Goal: Transaction & Acquisition: Purchase product/service

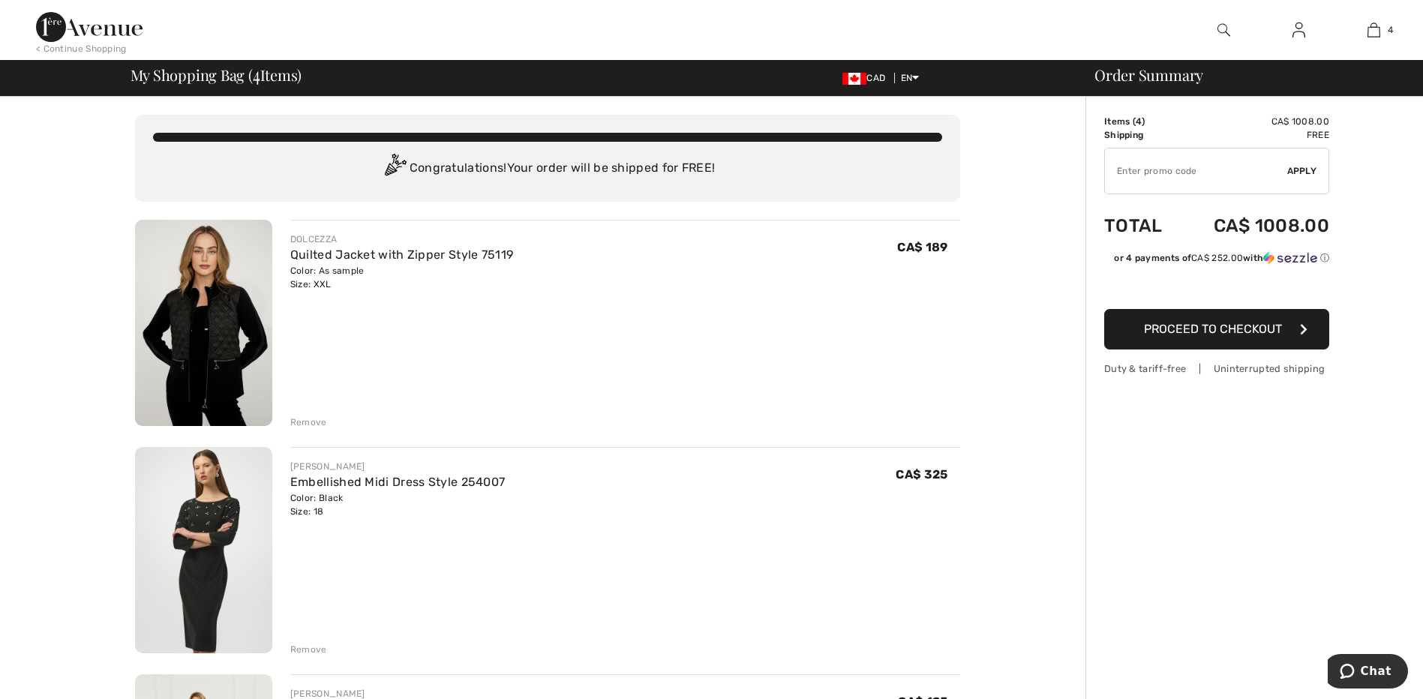
click at [200, 317] on img at bounding box center [203, 323] width 137 height 206
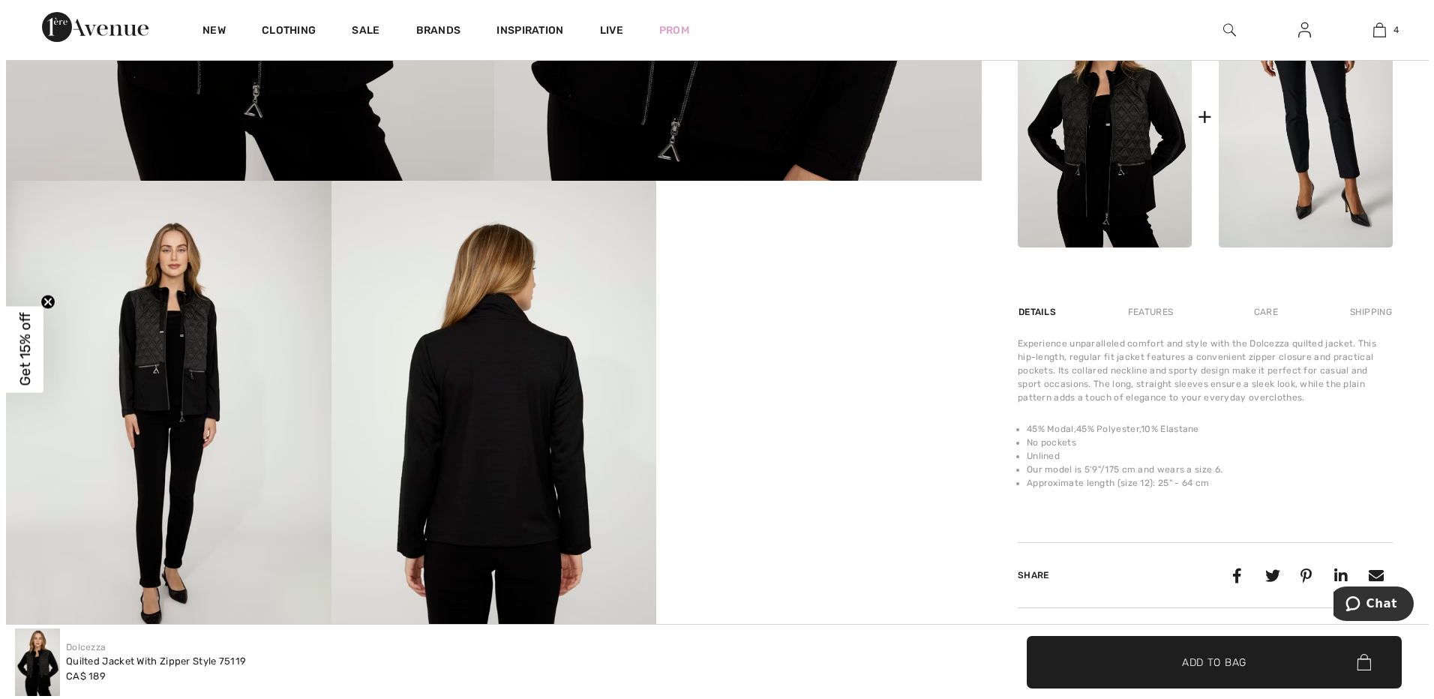
scroll to position [660, 0]
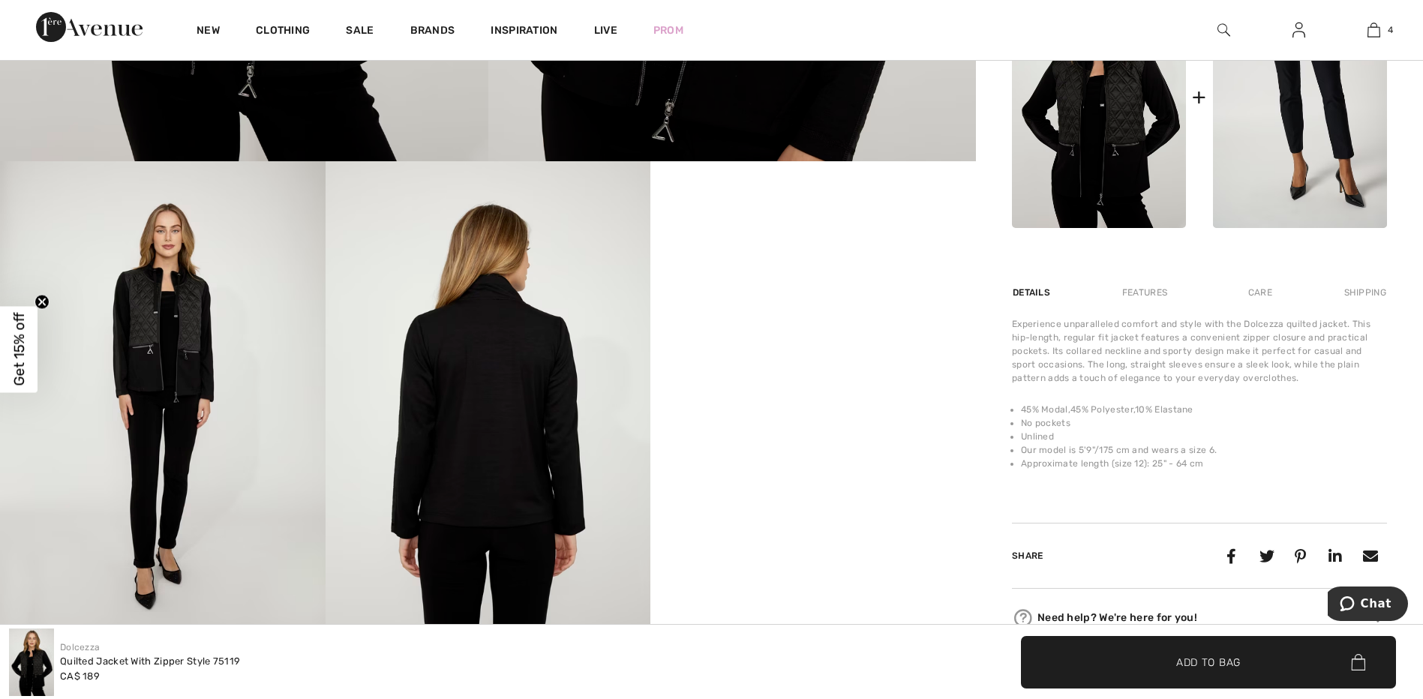
click at [482, 446] on img at bounding box center [489, 405] width 326 height 488
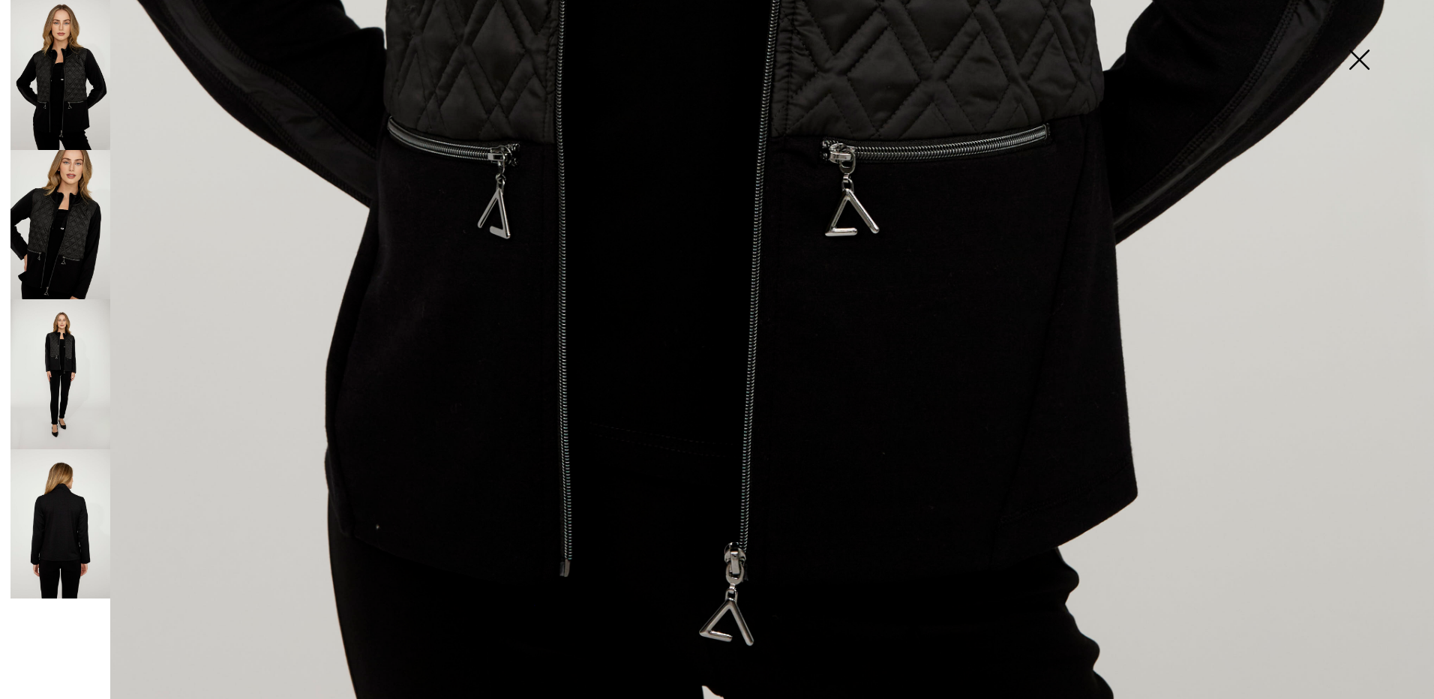
scroll to position [1435, 0]
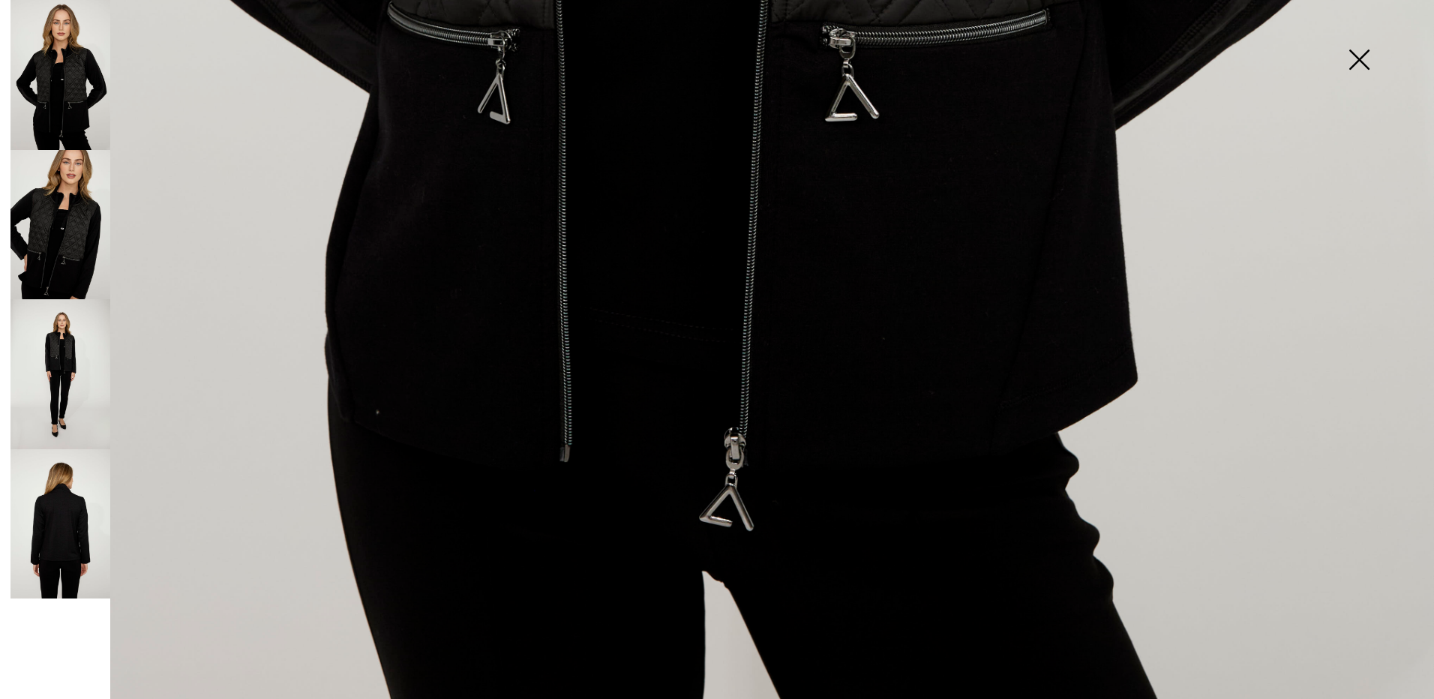
click at [65, 525] on img at bounding box center [61, 524] width 100 height 150
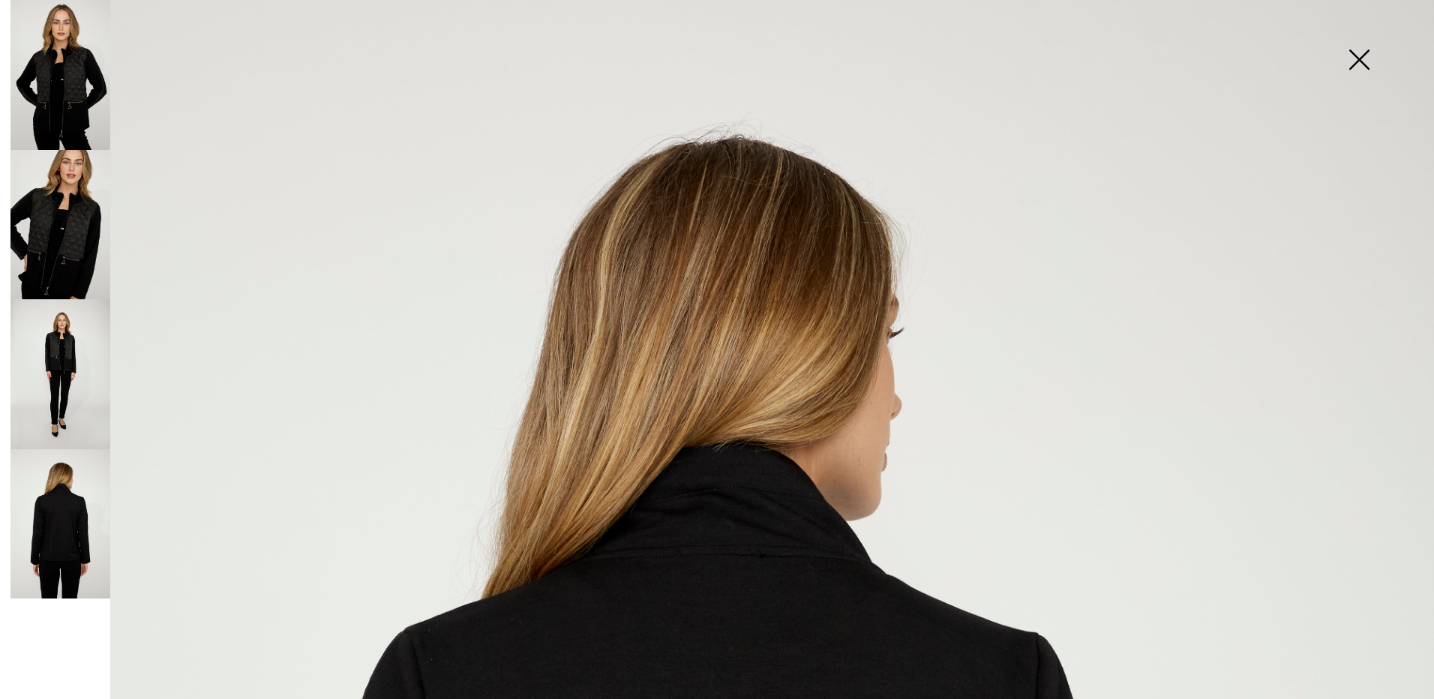
scroll to position [0, 0]
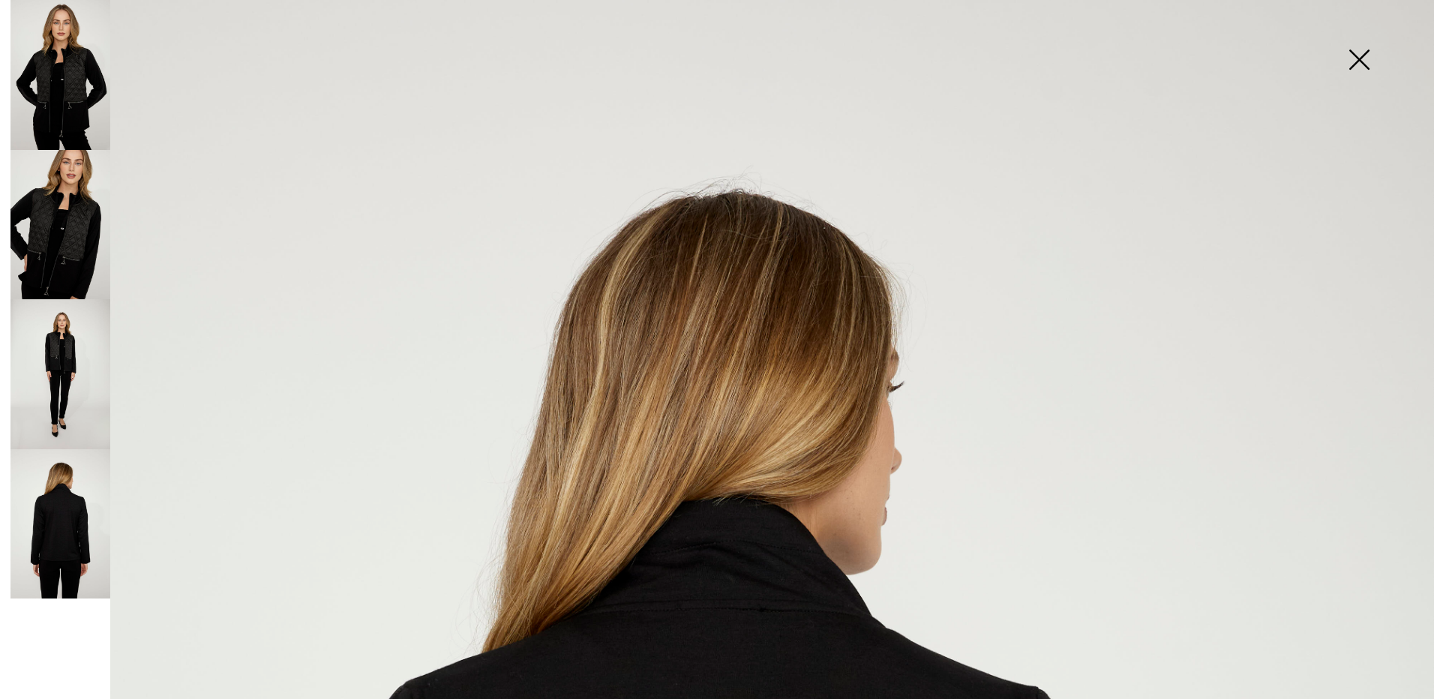
click at [53, 260] on img at bounding box center [61, 225] width 100 height 150
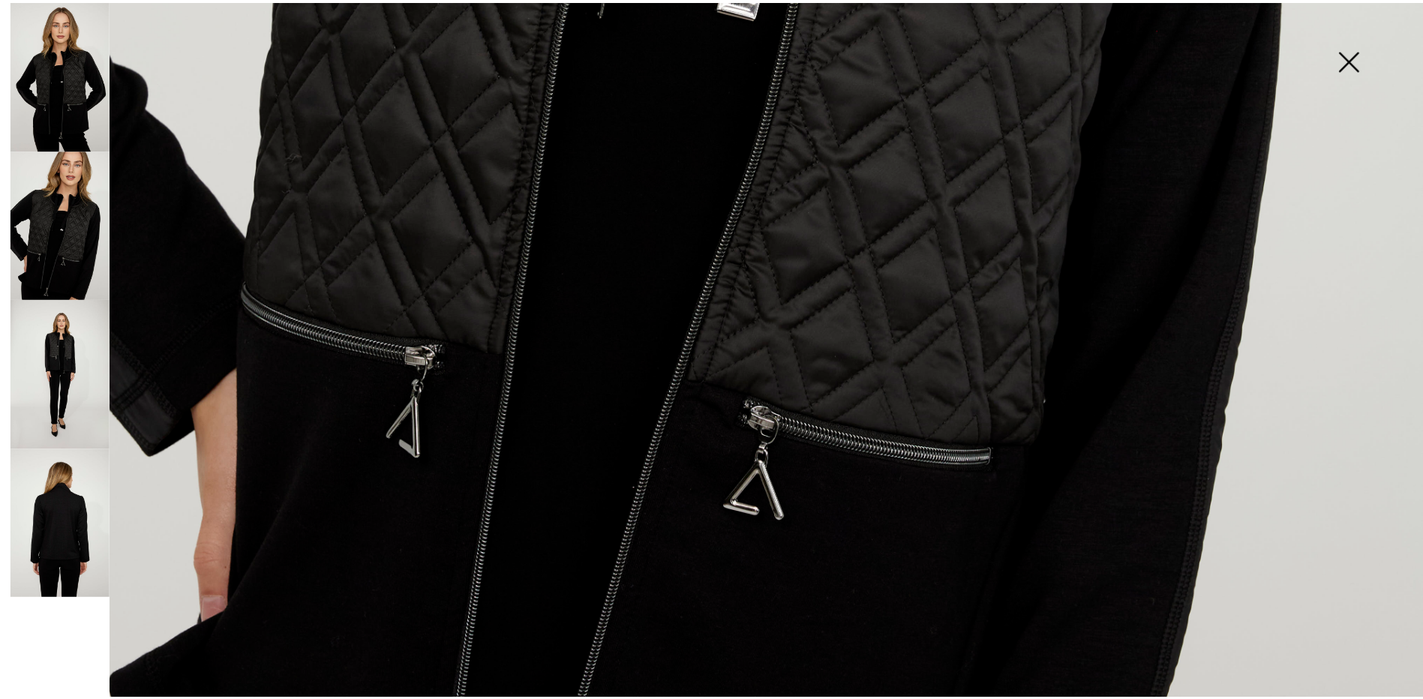
scroll to position [1151, 0]
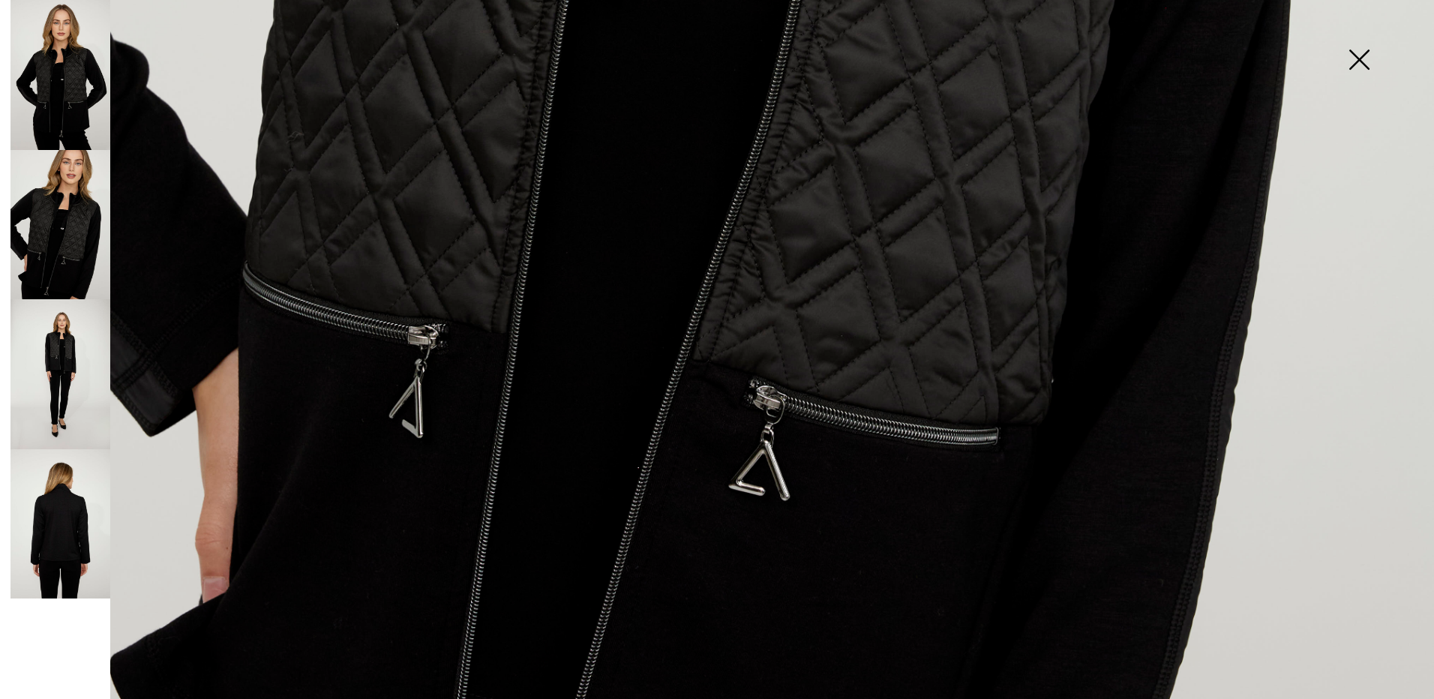
click at [1355, 61] on img at bounding box center [1359, 61] width 75 height 77
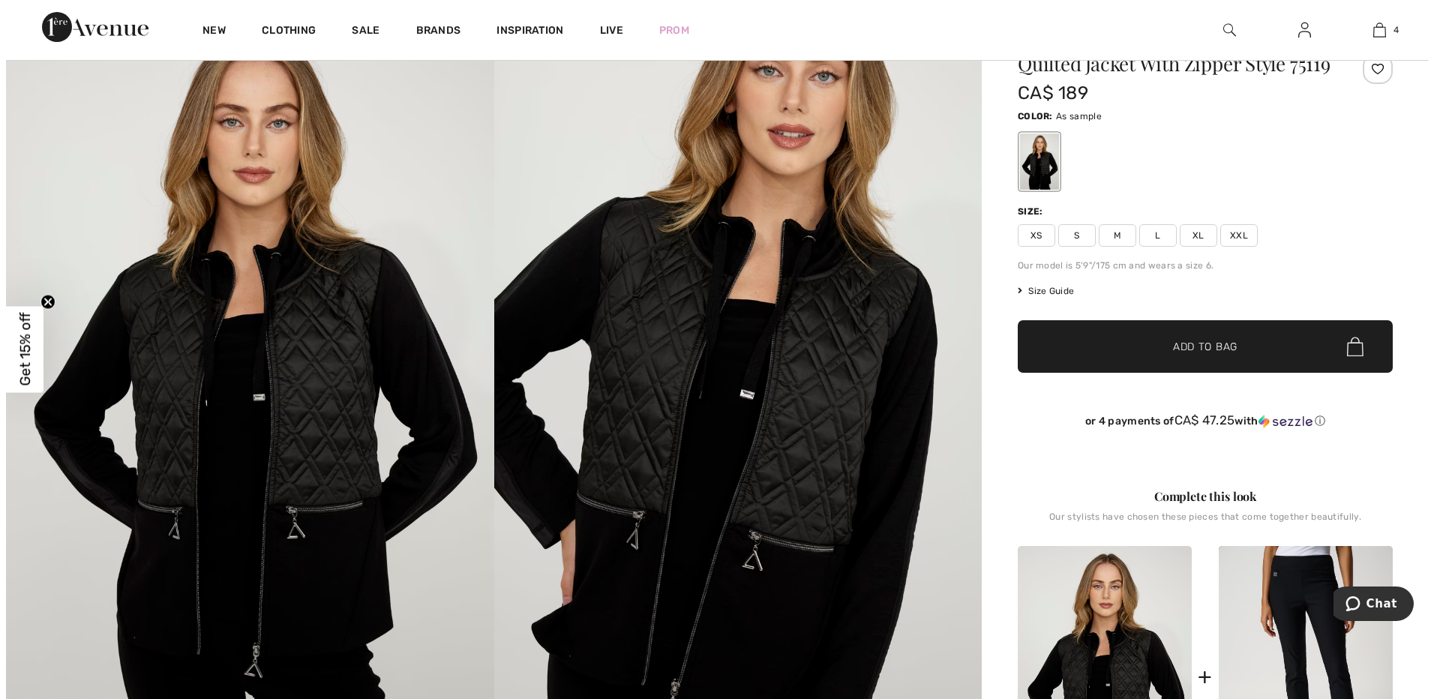
scroll to position [11, 0]
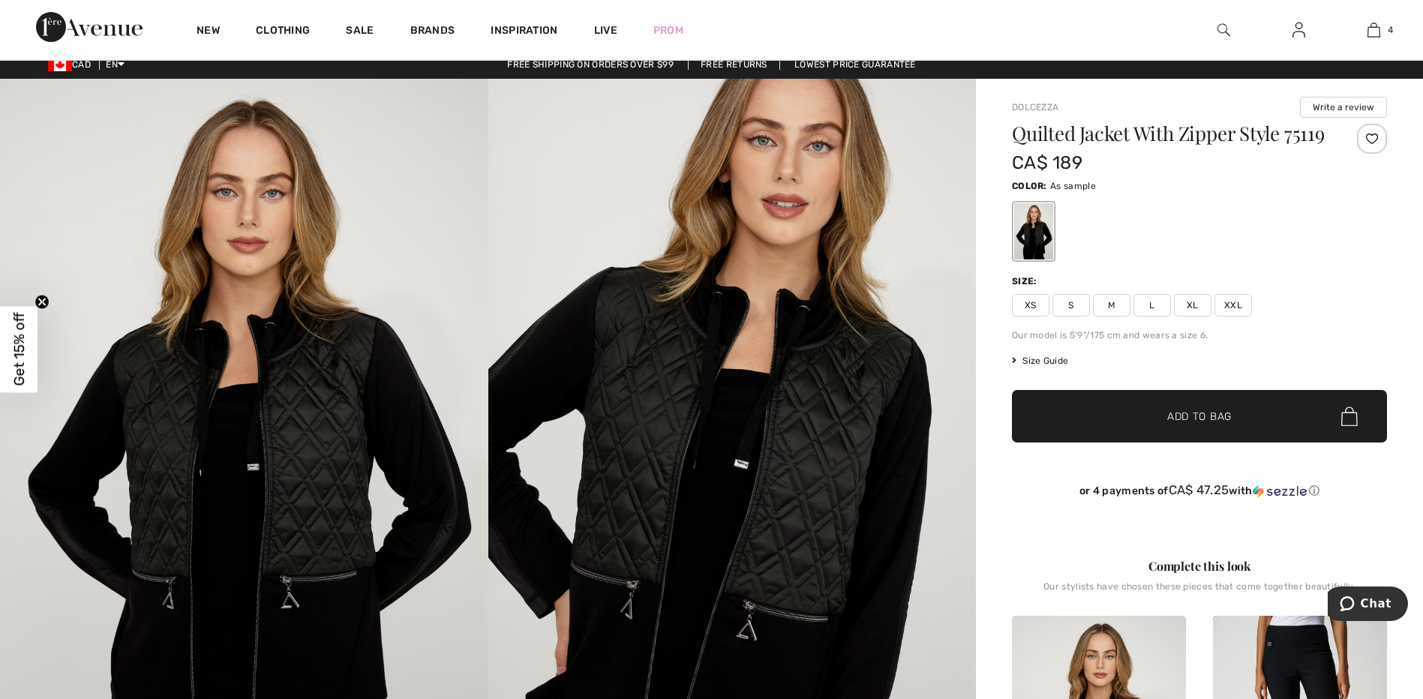
click at [1031, 254] on div at bounding box center [1033, 231] width 39 height 56
click at [814, 474] on img at bounding box center [732, 445] width 488 height 732
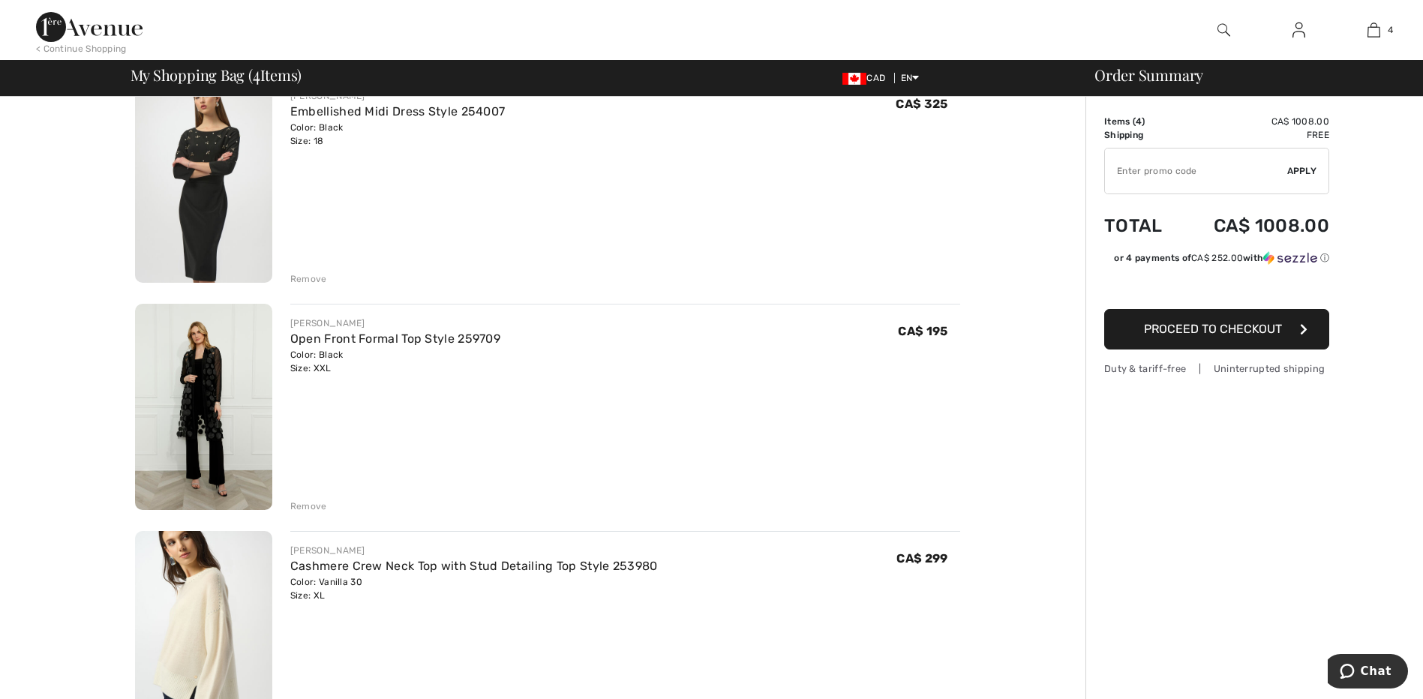
scroll to position [420, 0]
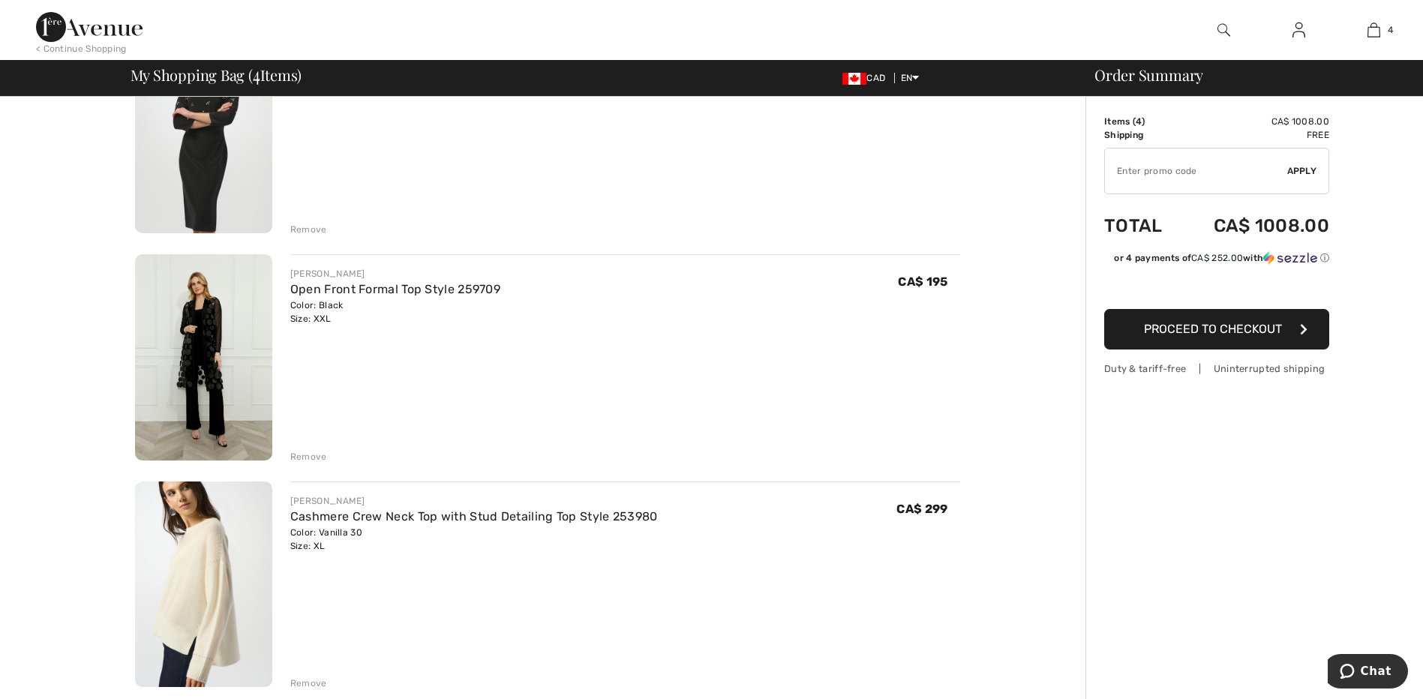
click at [305, 457] on div "Remove" at bounding box center [308, 457] width 37 height 14
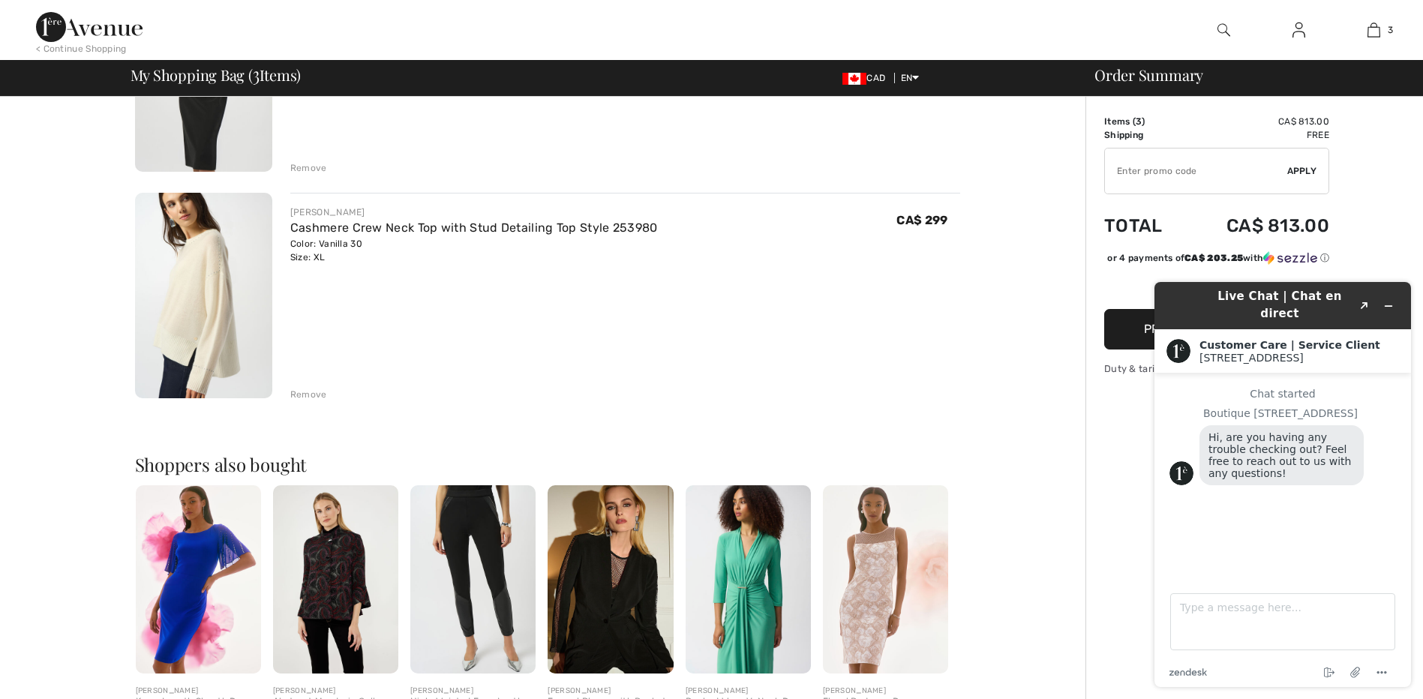
scroll to position [497, 0]
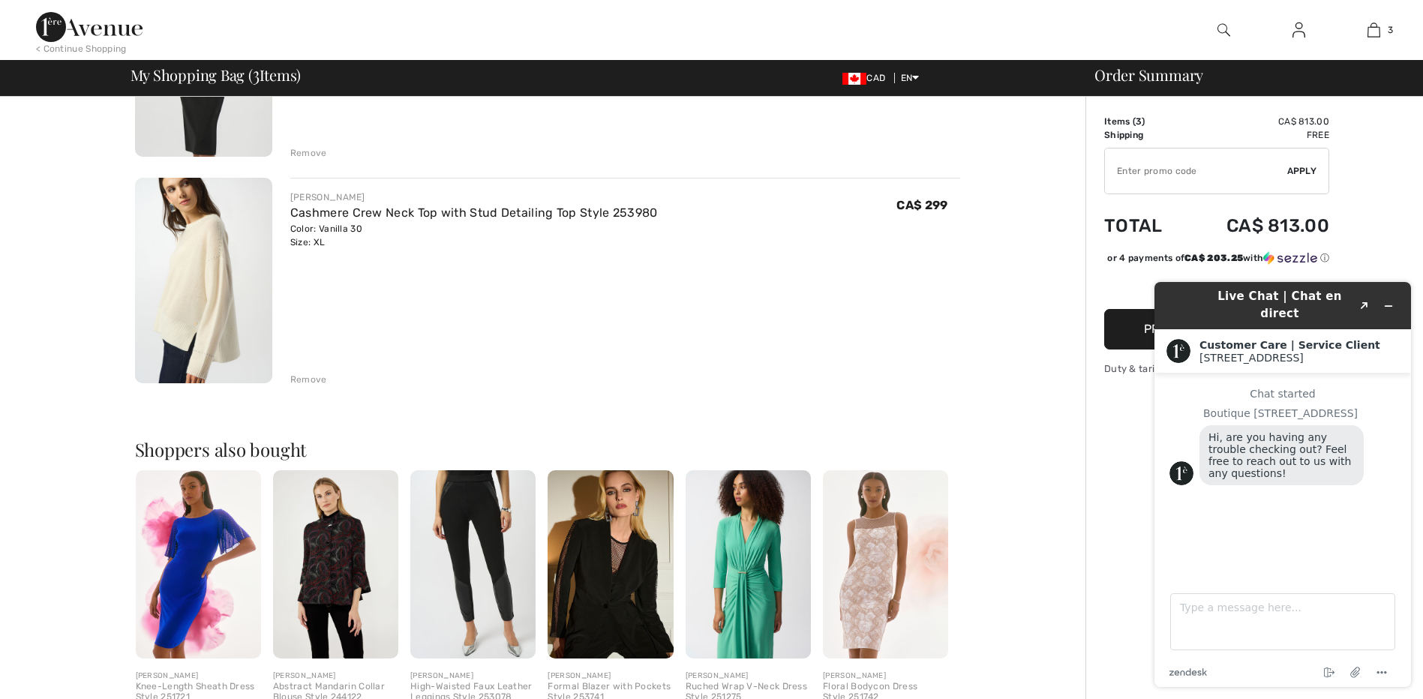
click at [188, 289] on img at bounding box center [203, 281] width 137 height 206
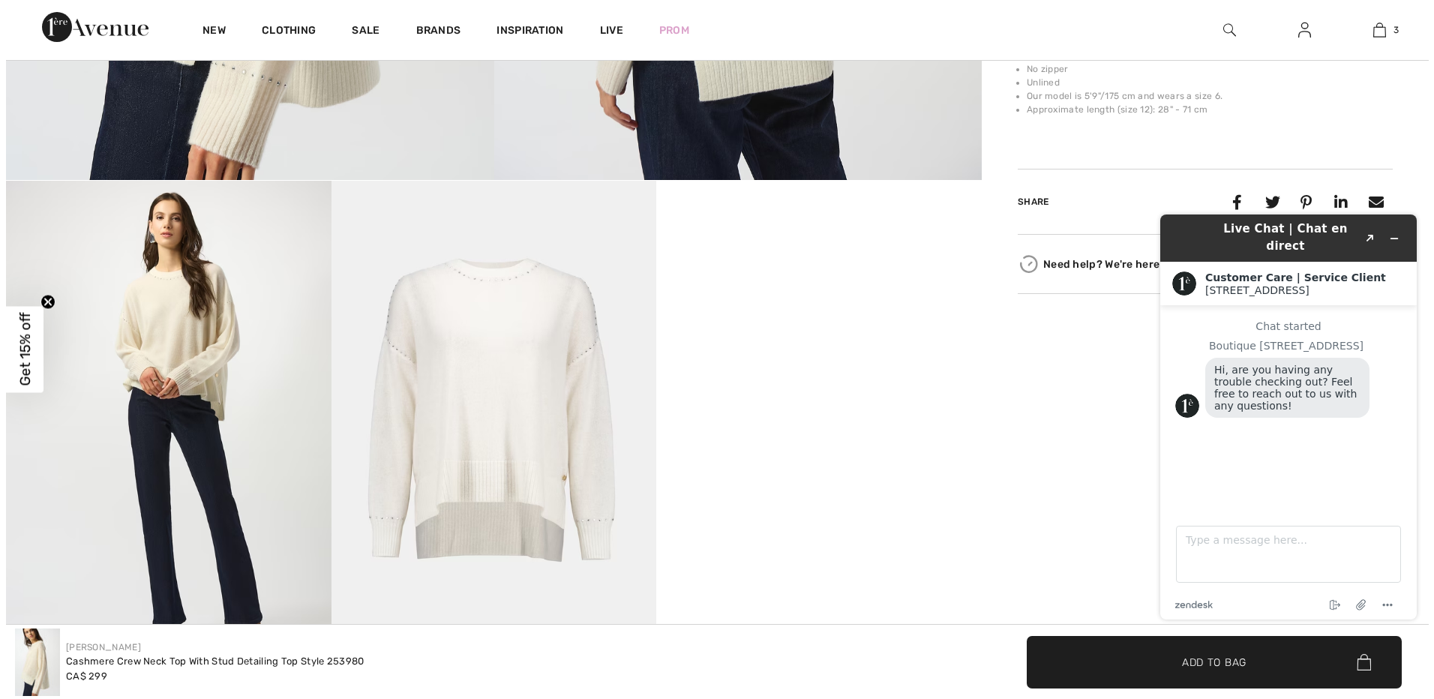
scroll to position [650, 0]
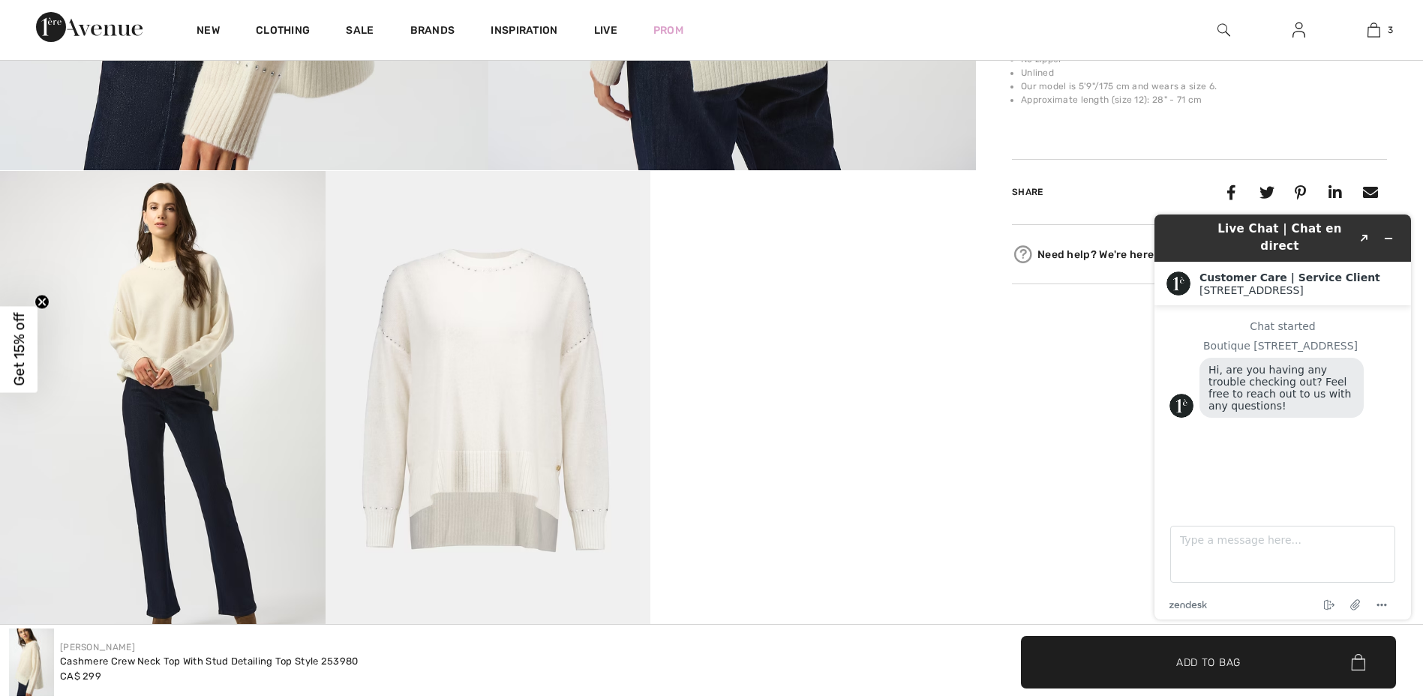
click at [475, 386] on img at bounding box center [489, 415] width 326 height 488
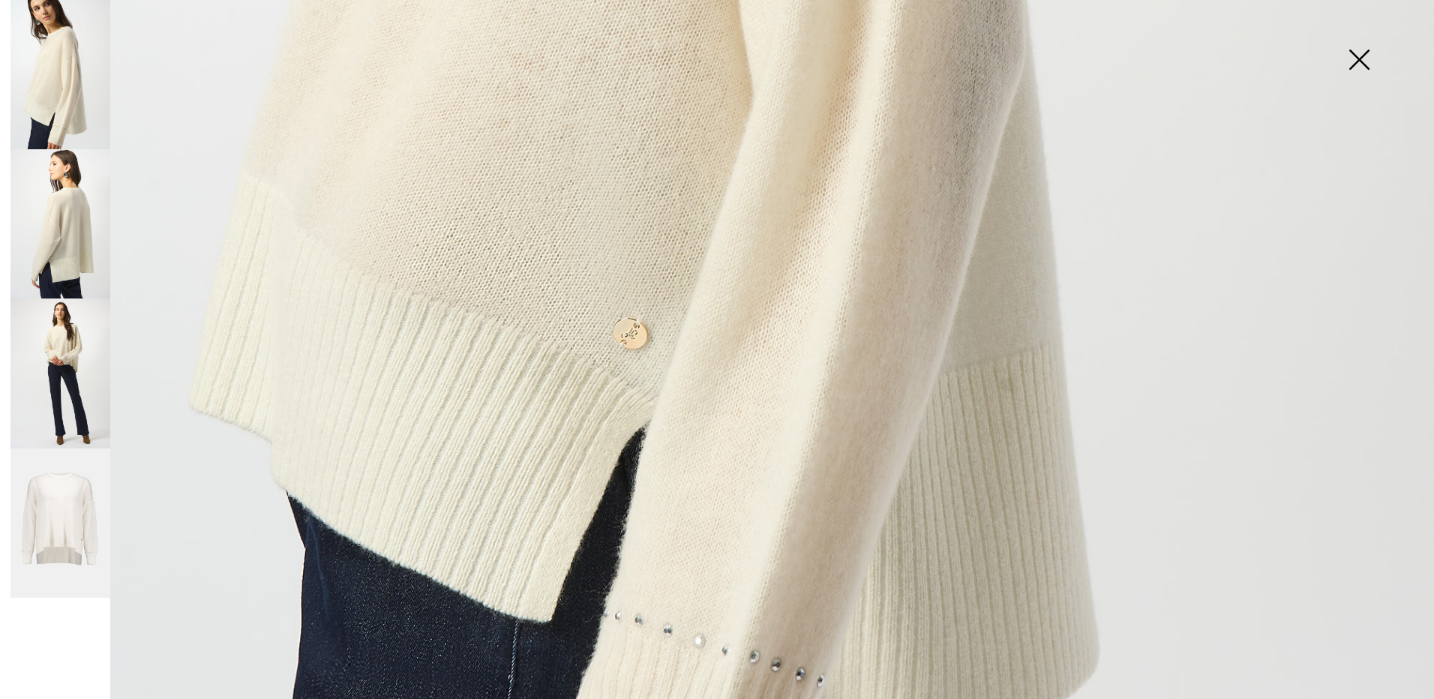
scroll to position [1290, 0]
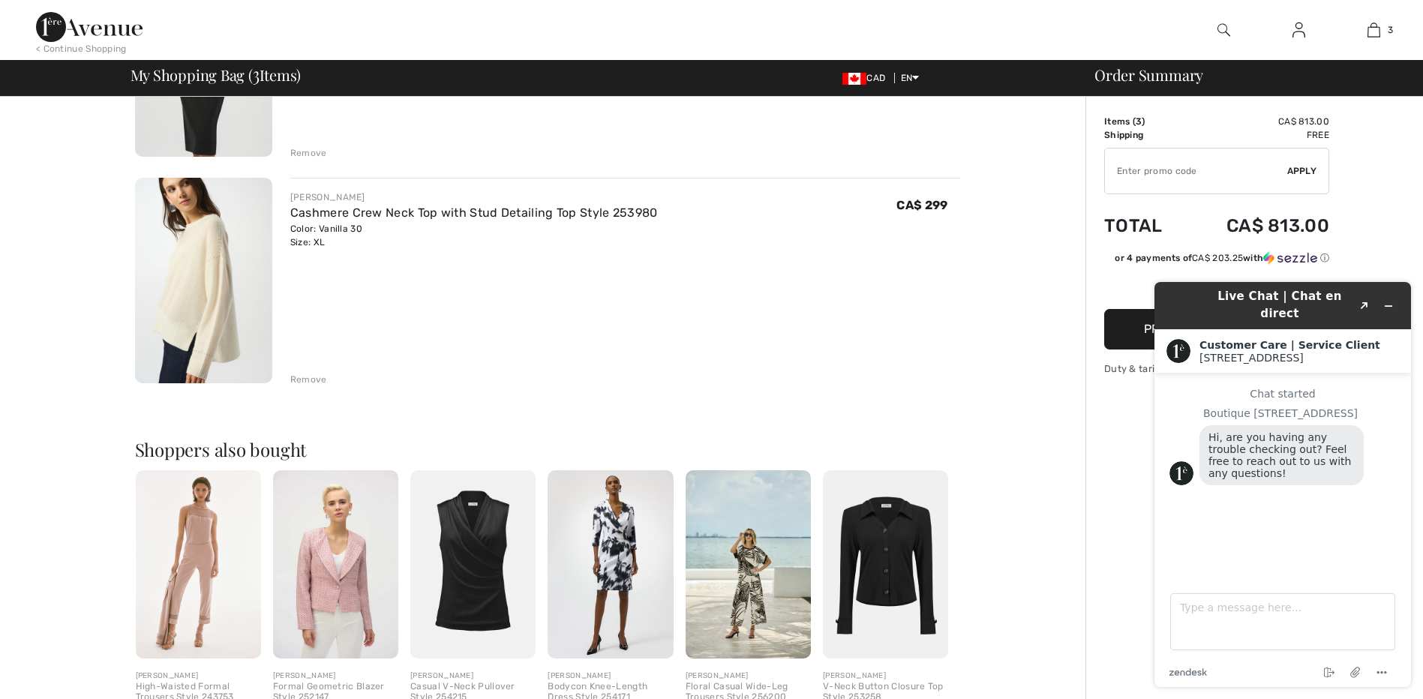
click at [213, 314] on img at bounding box center [203, 281] width 137 height 206
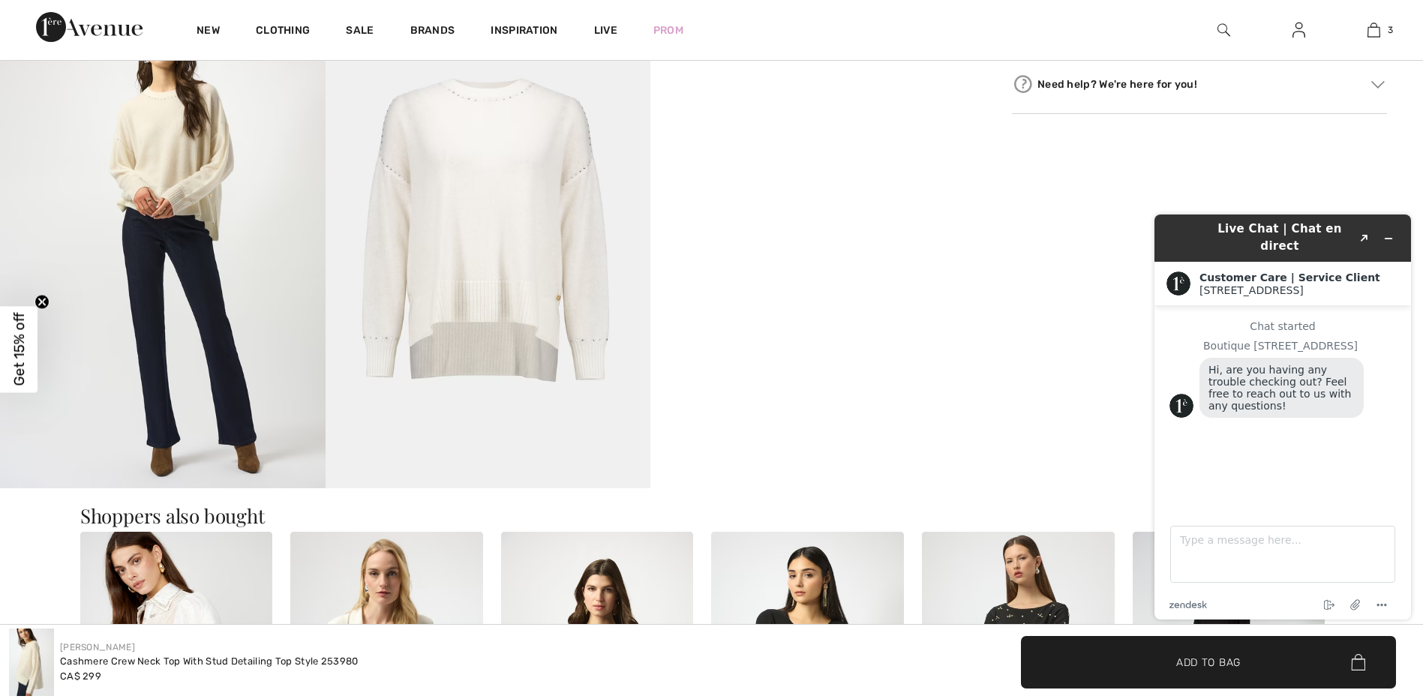
scroll to position [872, 0]
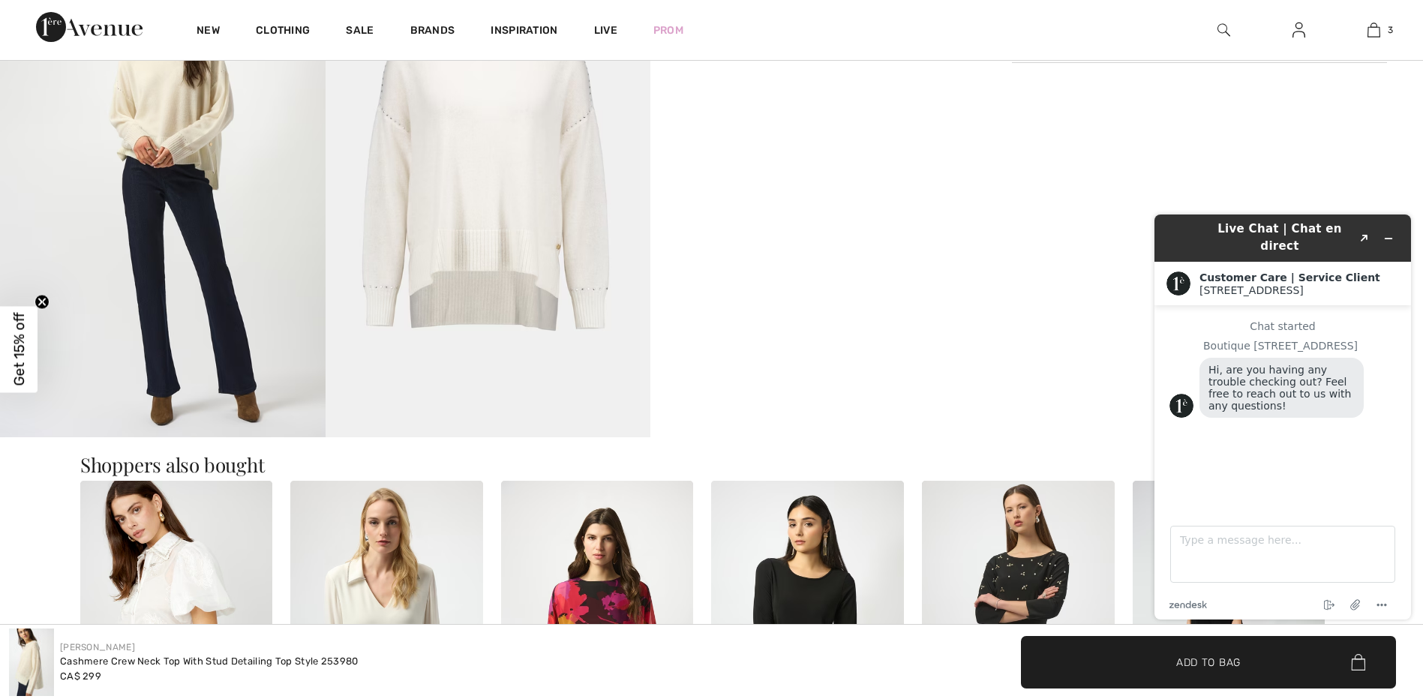
drag, startPoint x: 1429, startPoint y: 147, endPoint x: 239, endPoint y: 114, distance: 1190.9
click at [443, 167] on img at bounding box center [489, 194] width 326 height 488
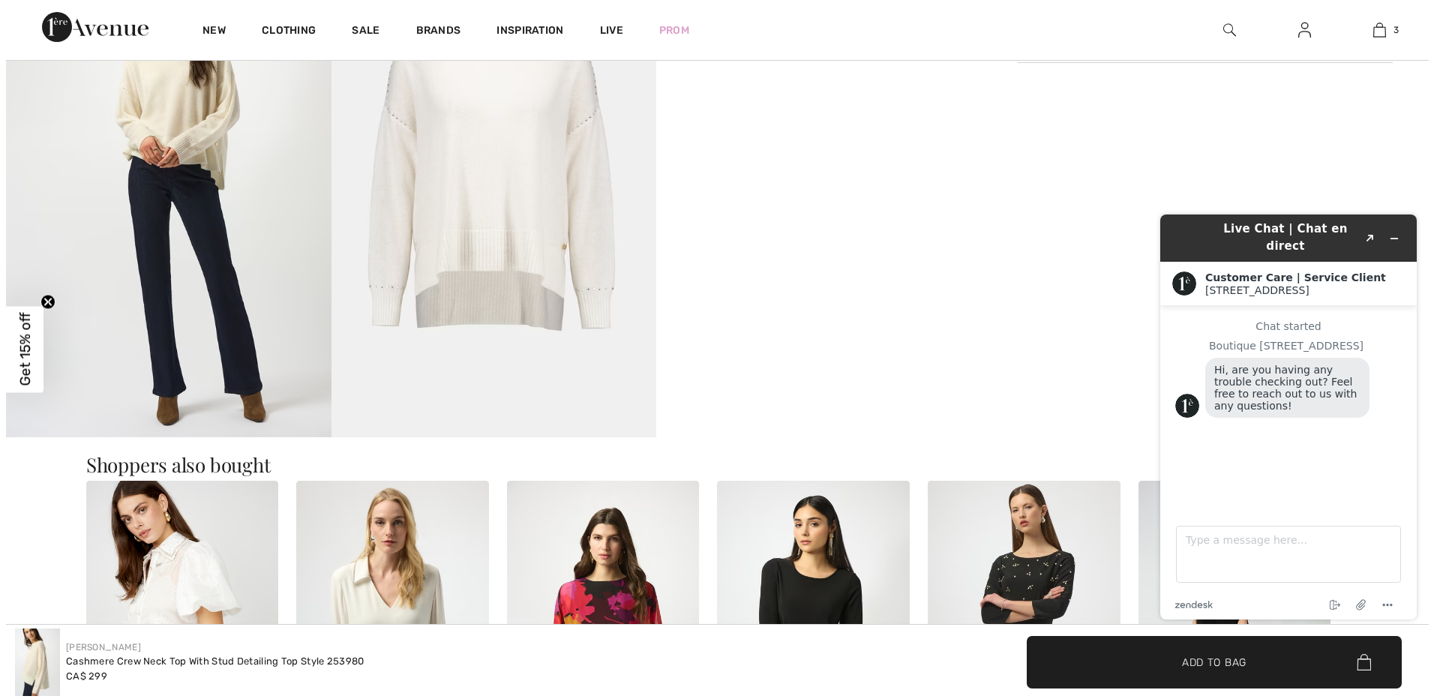
scroll to position [880, 0]
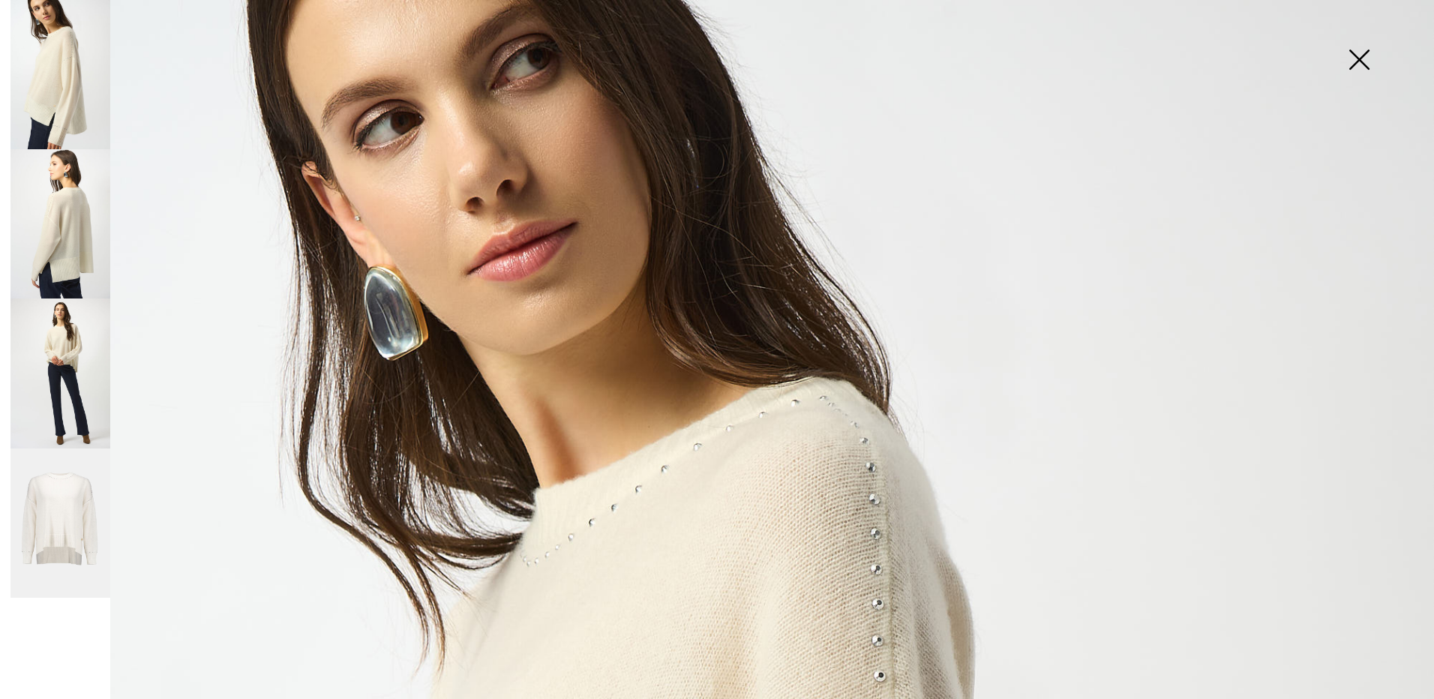
click at [62, 520] on img at bounding box center [61, 524] width 100 height 150
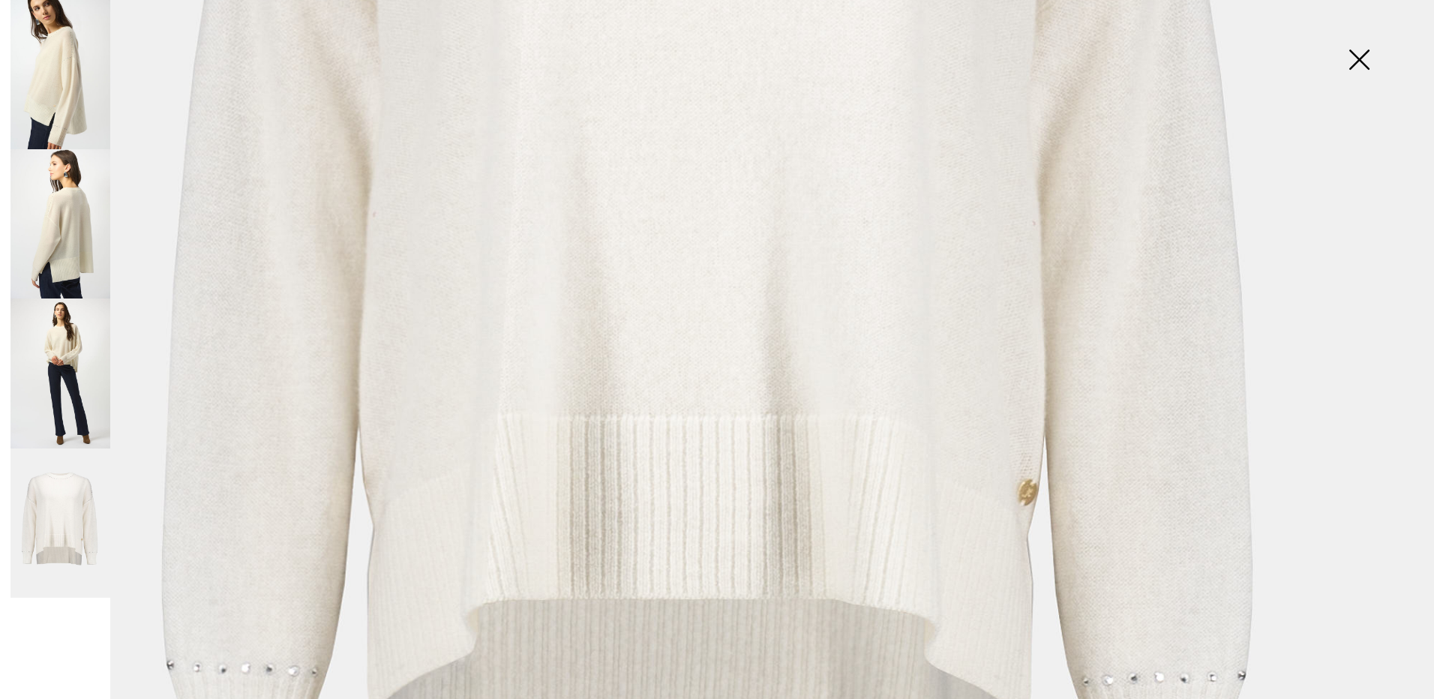
scroll to position [0, 0]
